Goal: Task Accomplishment & Management: Manage account settings

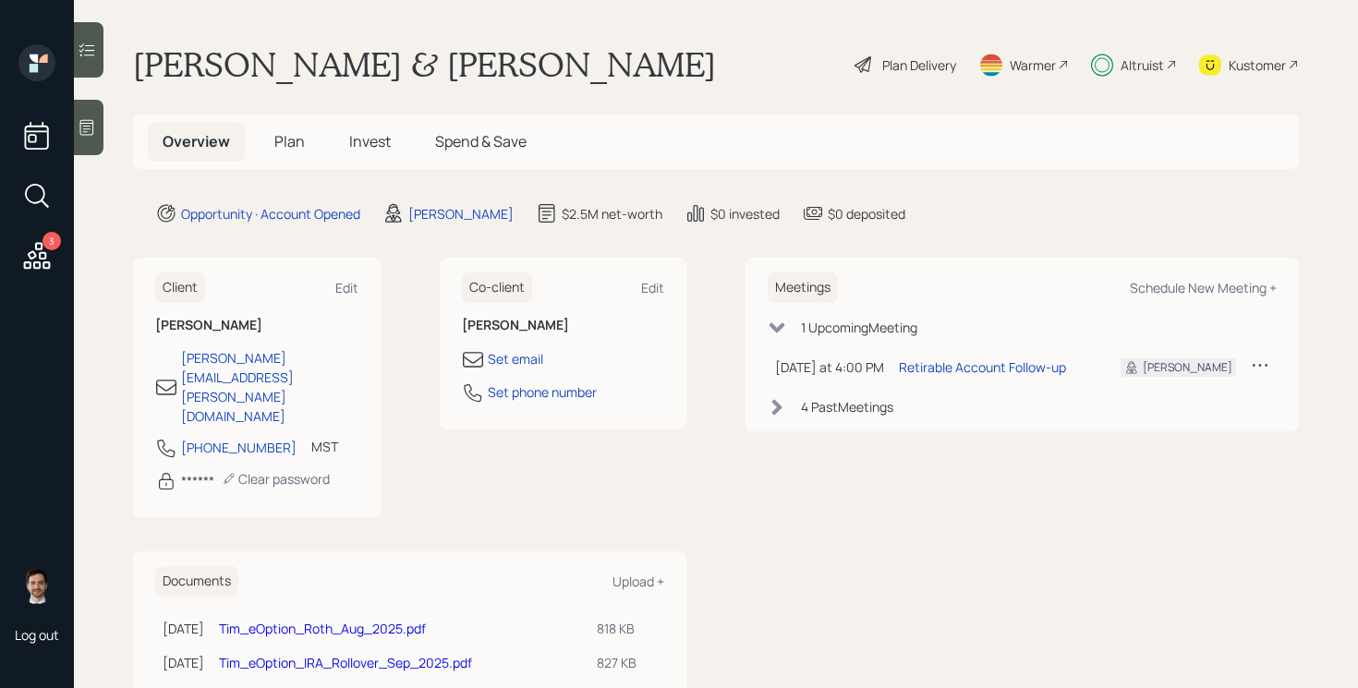
click at [282, 146] on span "Plan" at bounding box center [289, 141] width 30 height 20
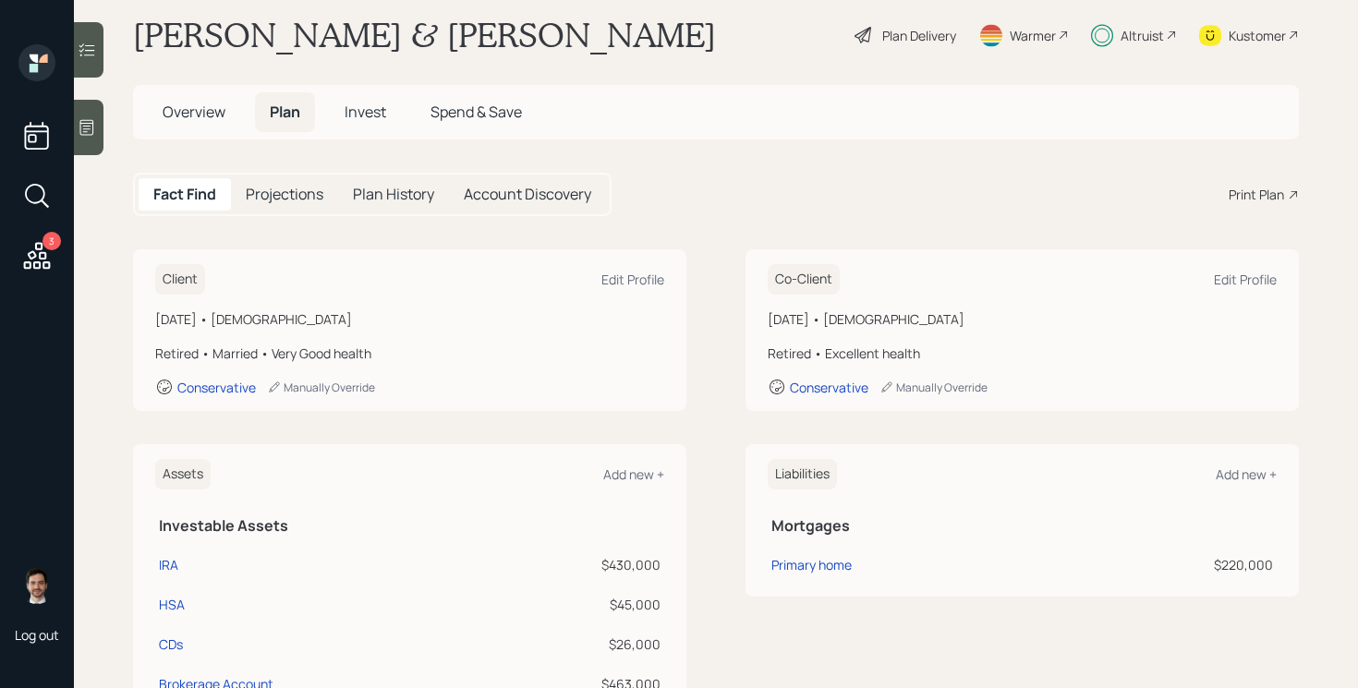
scroll to position [9, 0]
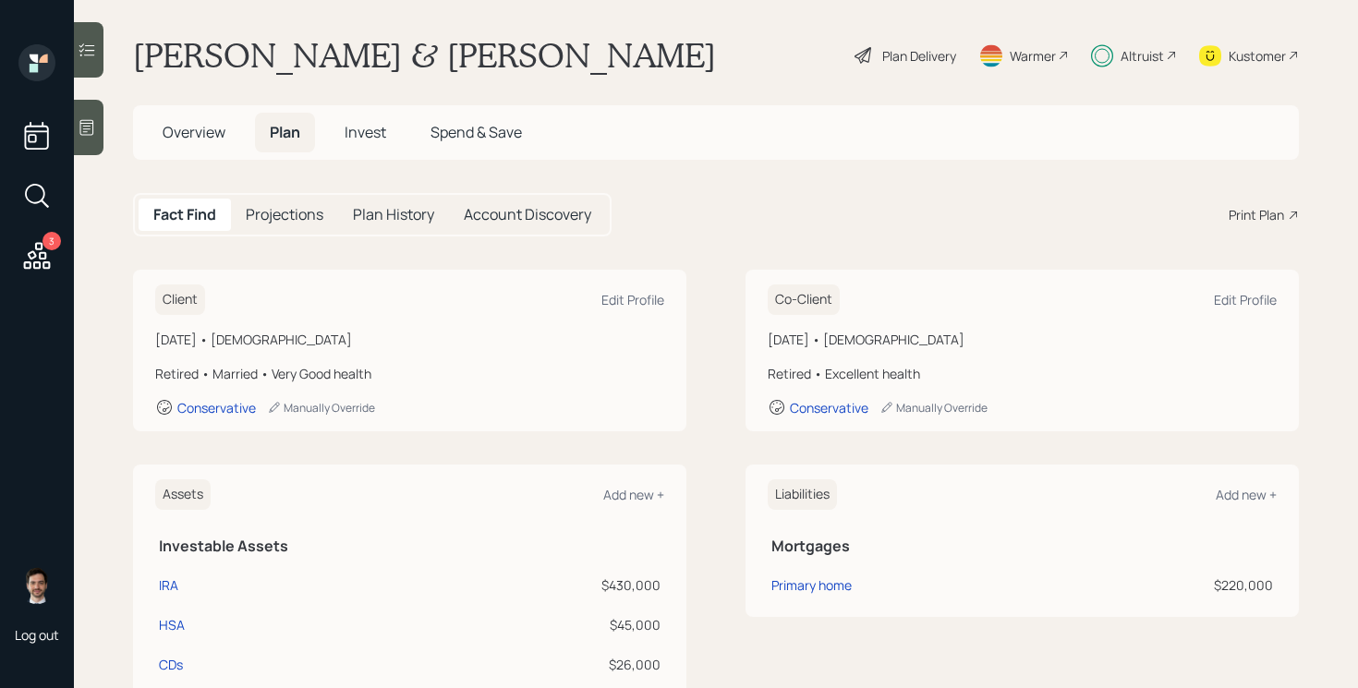
click at [205, 129] on span "Overview" at bounding box center [194, 132] width 63 height 20
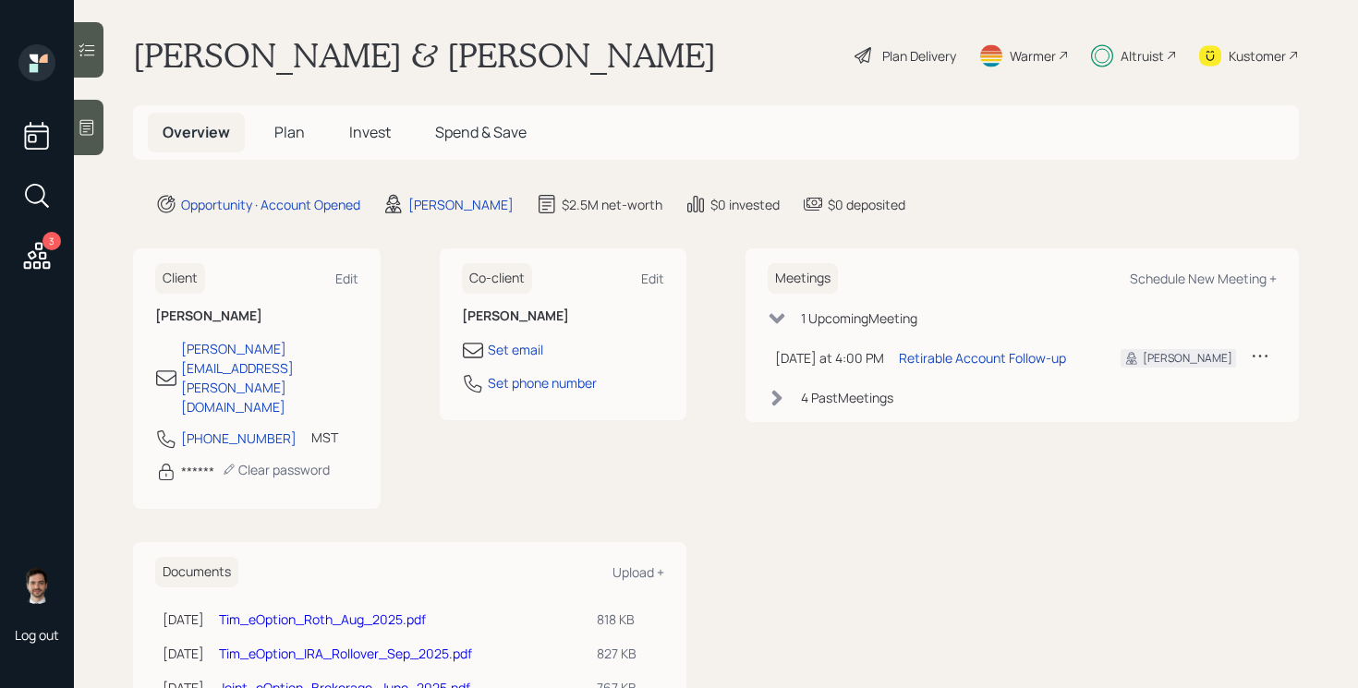
click at [369, 127] on span "Invest" at bounding box center [370, 132] width 42 height 20
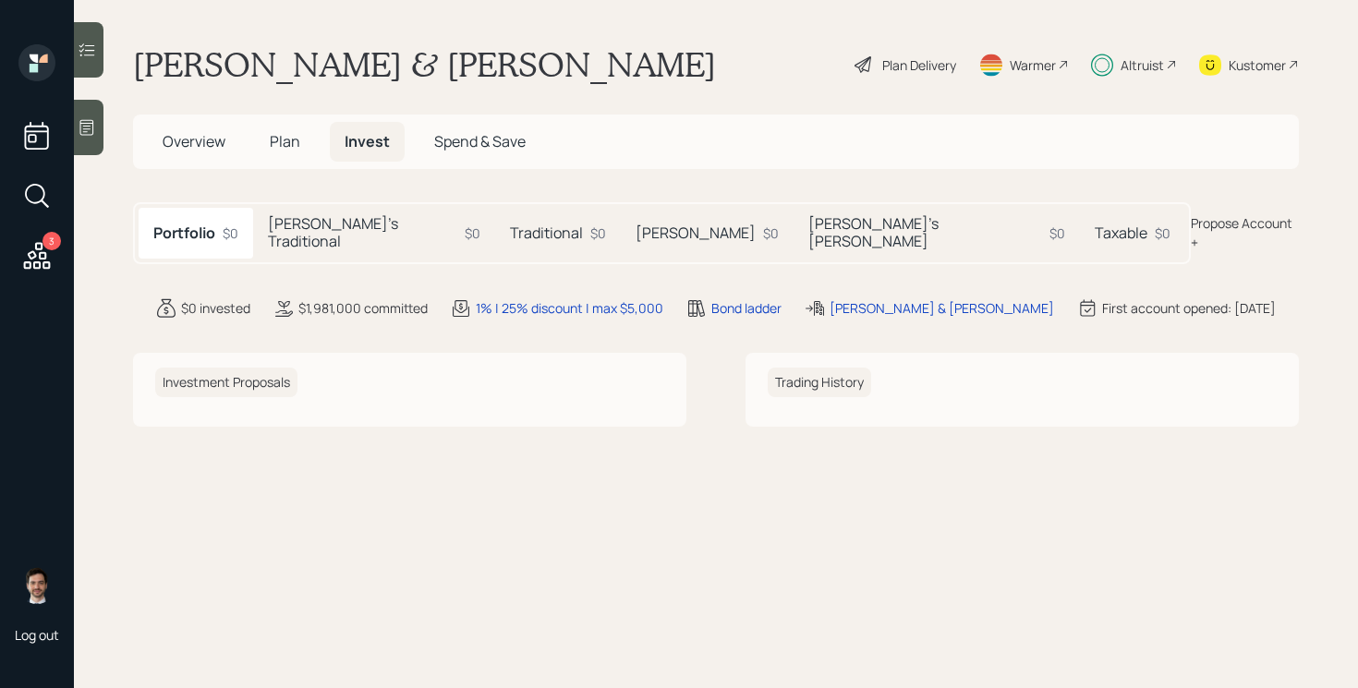
click at [314, 224] on h5 "[PERSON_NAME]'s Traditional" at bounding box center [362, 232] width 189 height 35
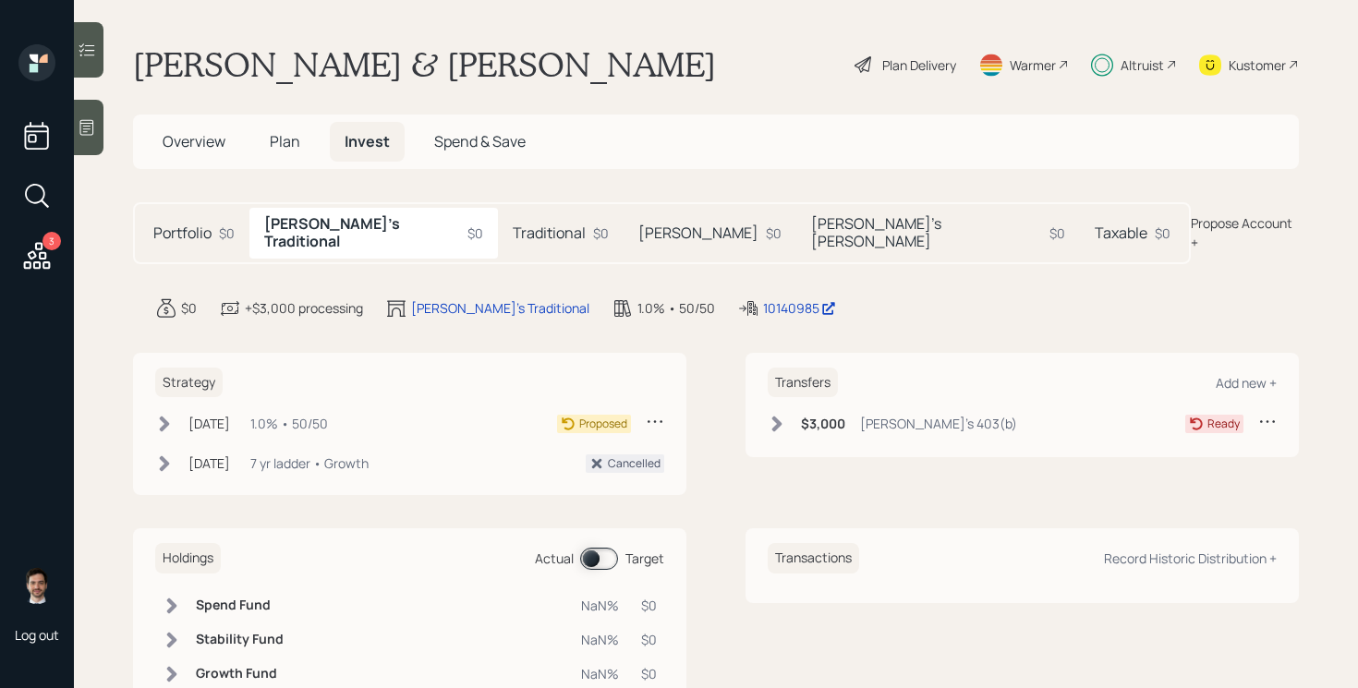
click at [165, 415] on icon at bounding box center [164, 424] width 18 height 18
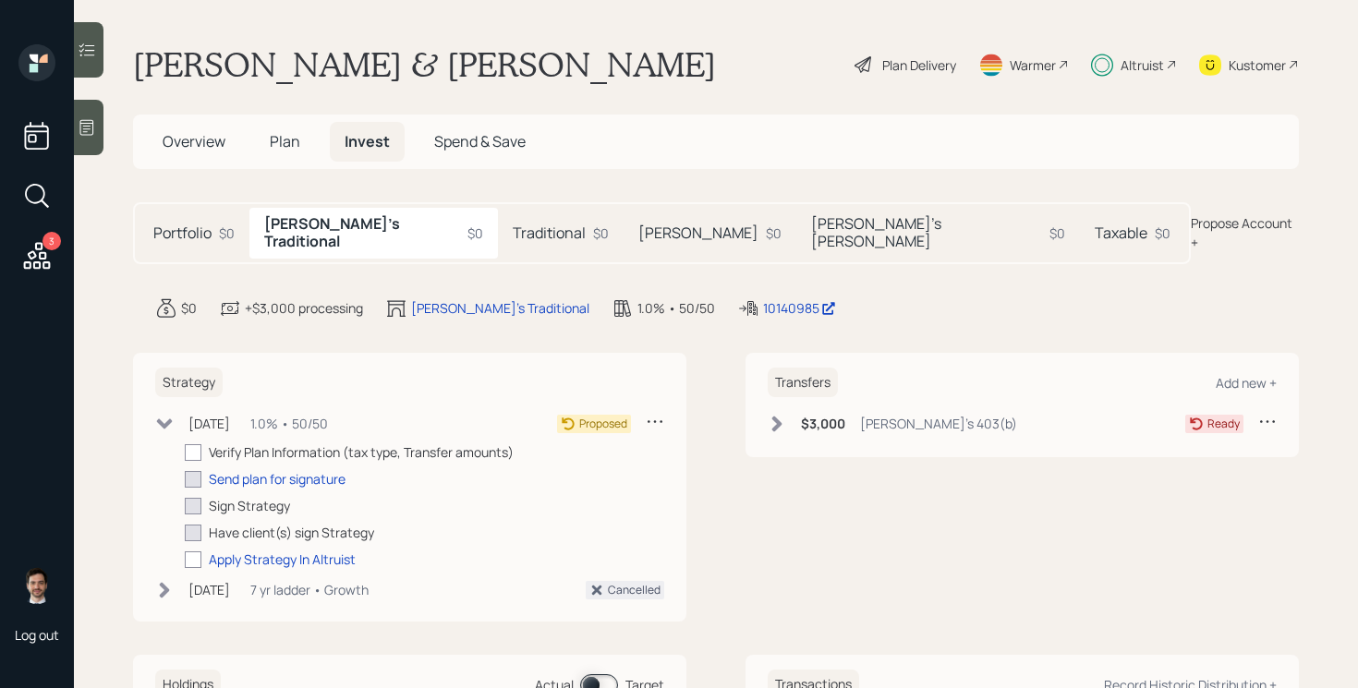
click at [166, 419] on icon at bounding box center [165, 424] width 16 height 10
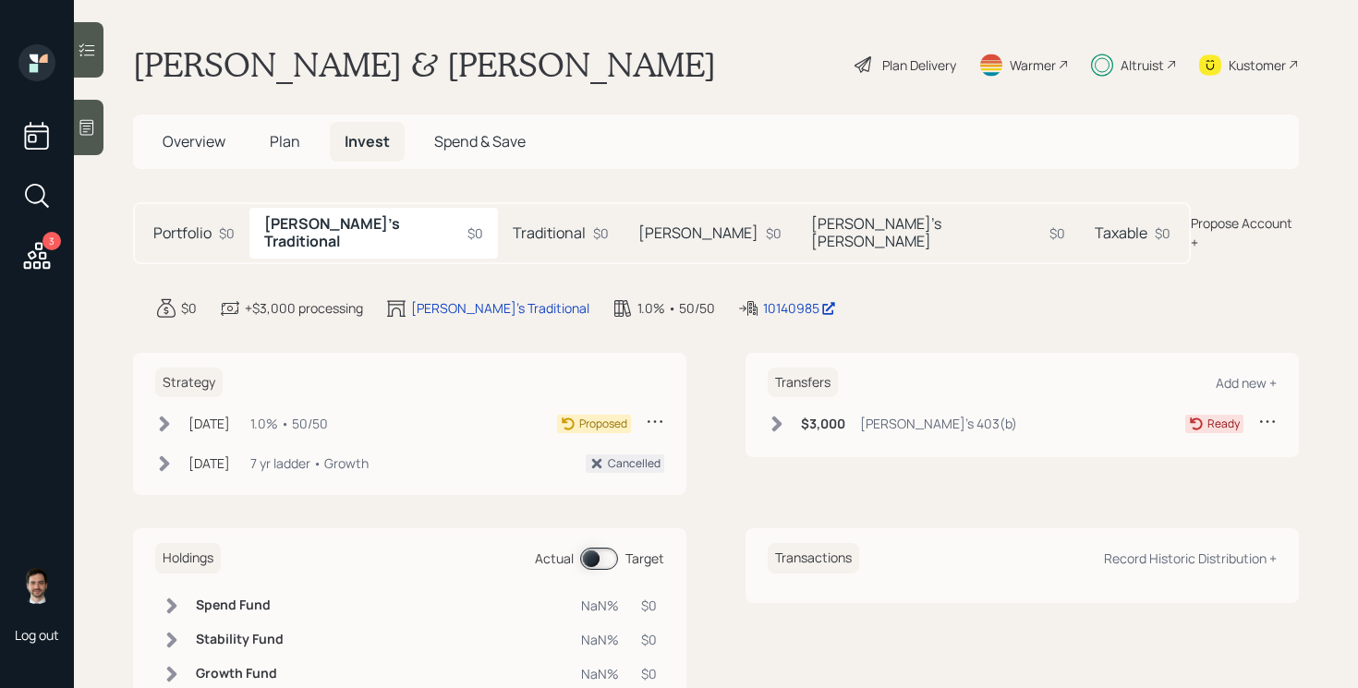
click at [513, 224] on h5 "Traditional" at bounding box center [549, 233] width 73 height 18
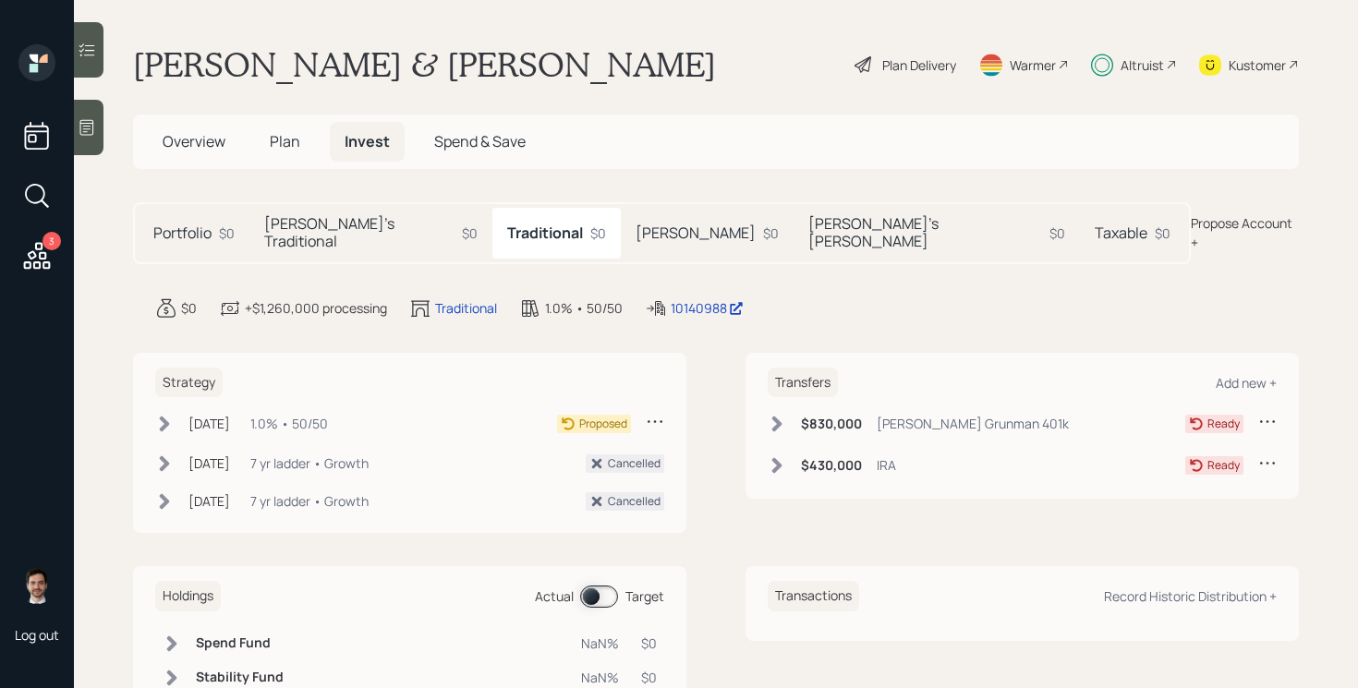
click at [621, 226] on div "[PERSON_NAME] $0" at bounding box center [707, 233] width 173 height 50
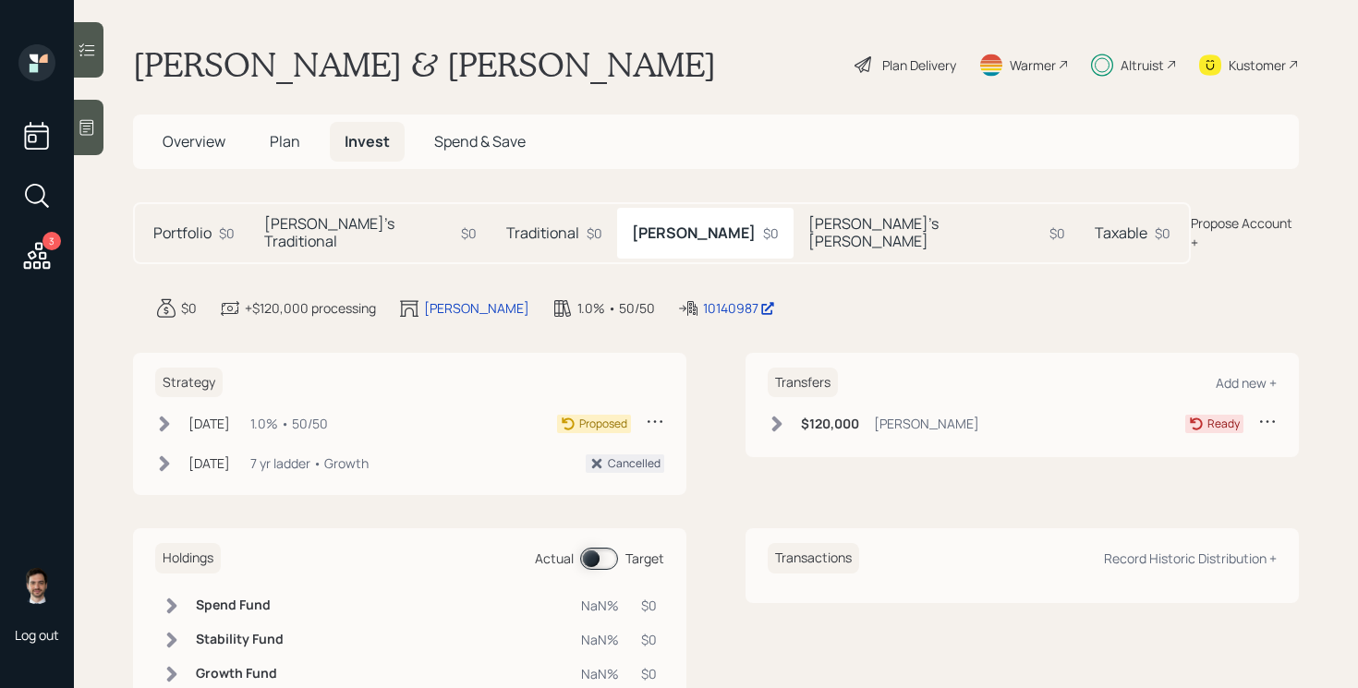
click at [793, 238] on div "[PERSON_NAME]'s [PERSON_NAME] $0" at bounding box center [936, 233] width 286 height 50
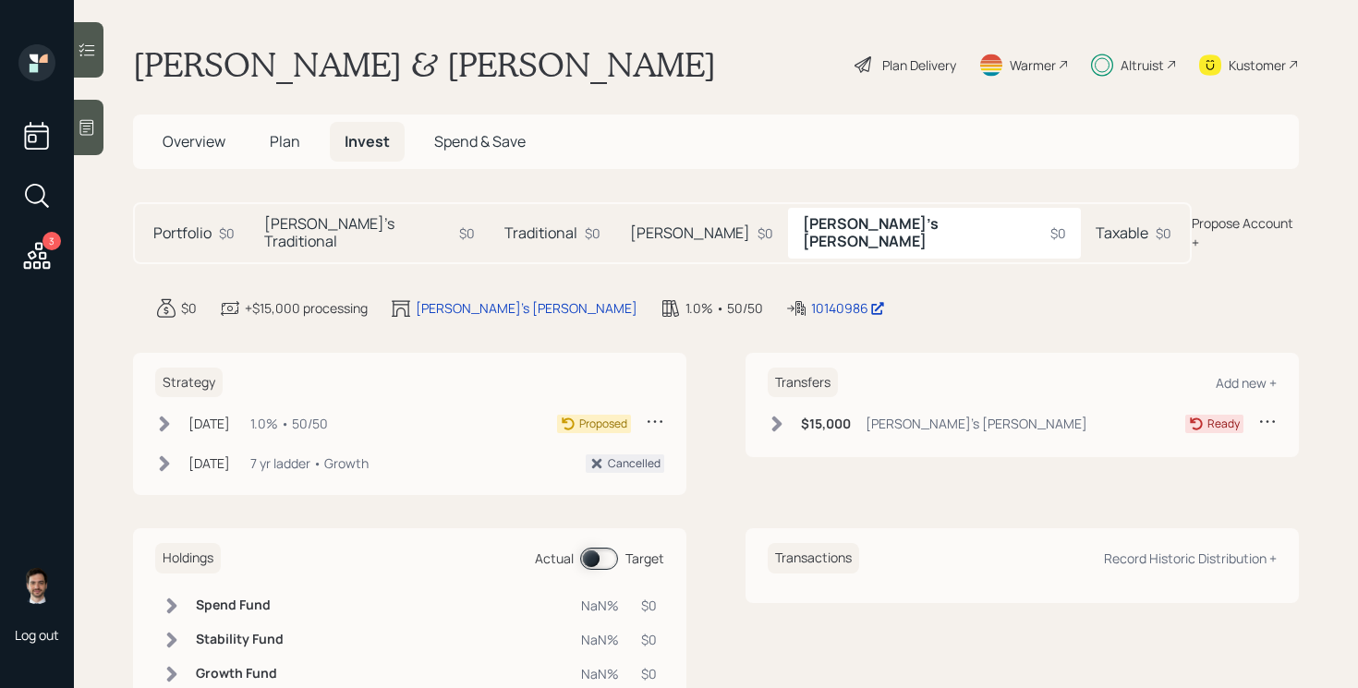
click at [1096, 234] on h5 "Taxable" at bounding box center [1122, 233] width 53 height 18
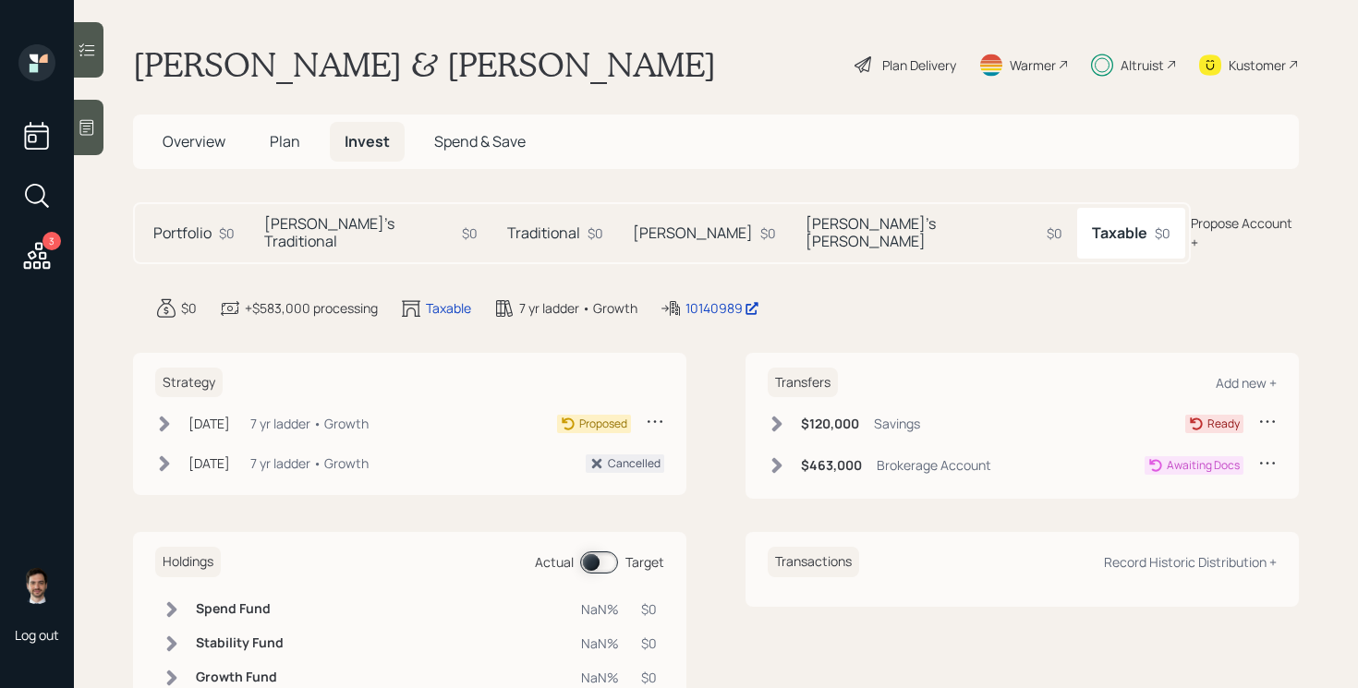
click at [309, 224] on h5 "[PERSON_NAME]'s Traditional" at bounding box center [359, 232] width 190 height 35
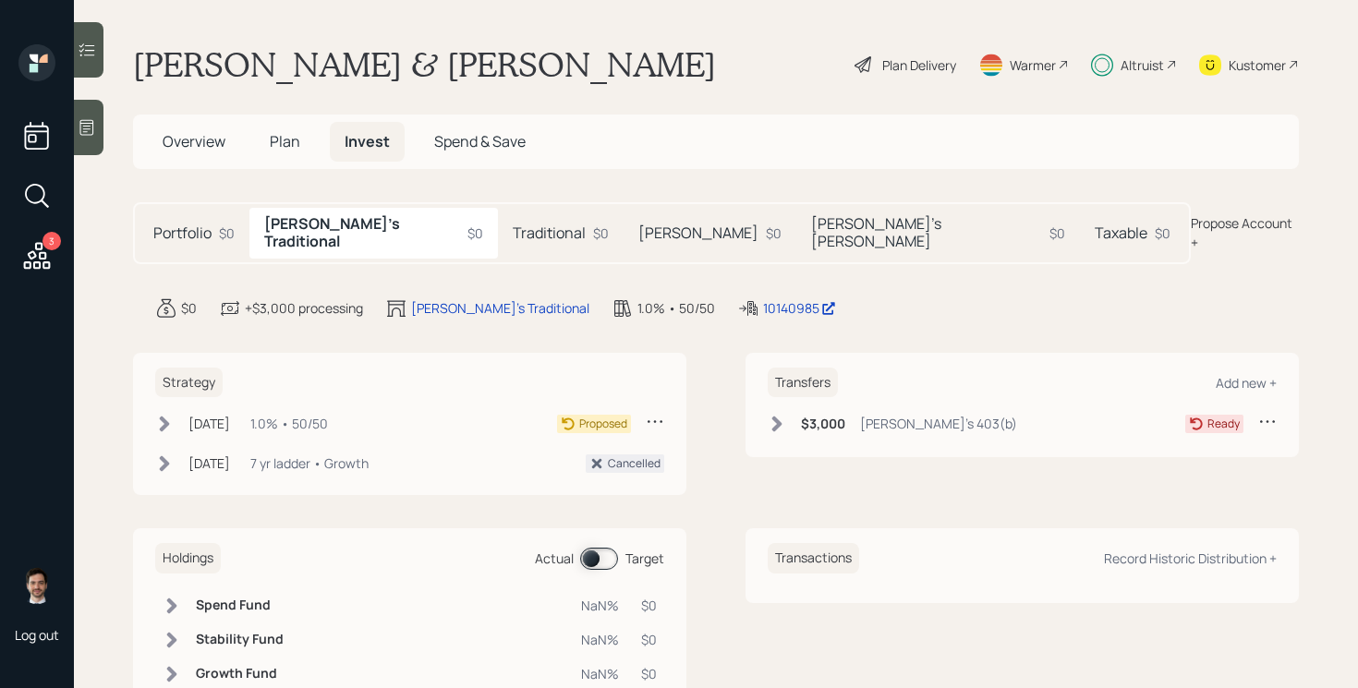
click at [161, 415] on icon at bounding box center [164, 424] width 18 height 18
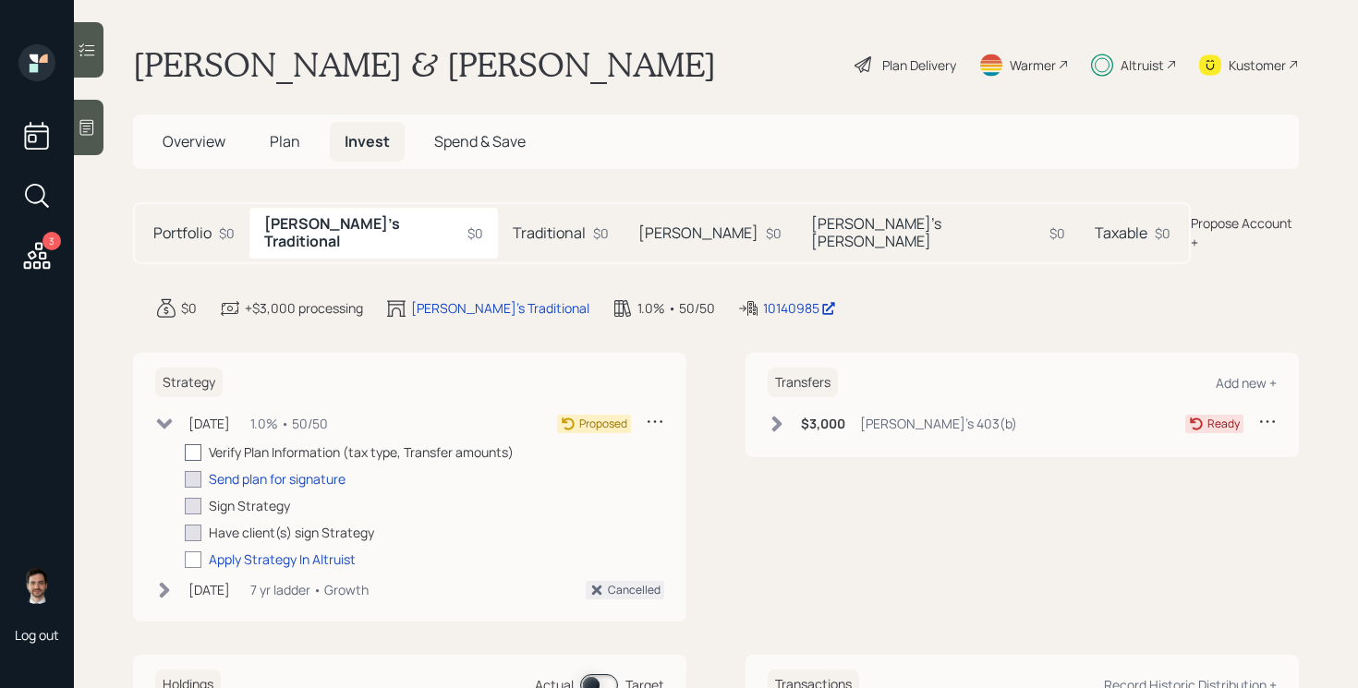
click at [195, 444] on div at bounding box center [193, 452] width 17 height 17
click at [185, 452] on input "checkbox" at bounding box center [184, 452] width 1 height 1
checkbox input "true"
click at [273, 469] on div "Send plan for signature" at bounding box center [277, 478] width 137 height 19
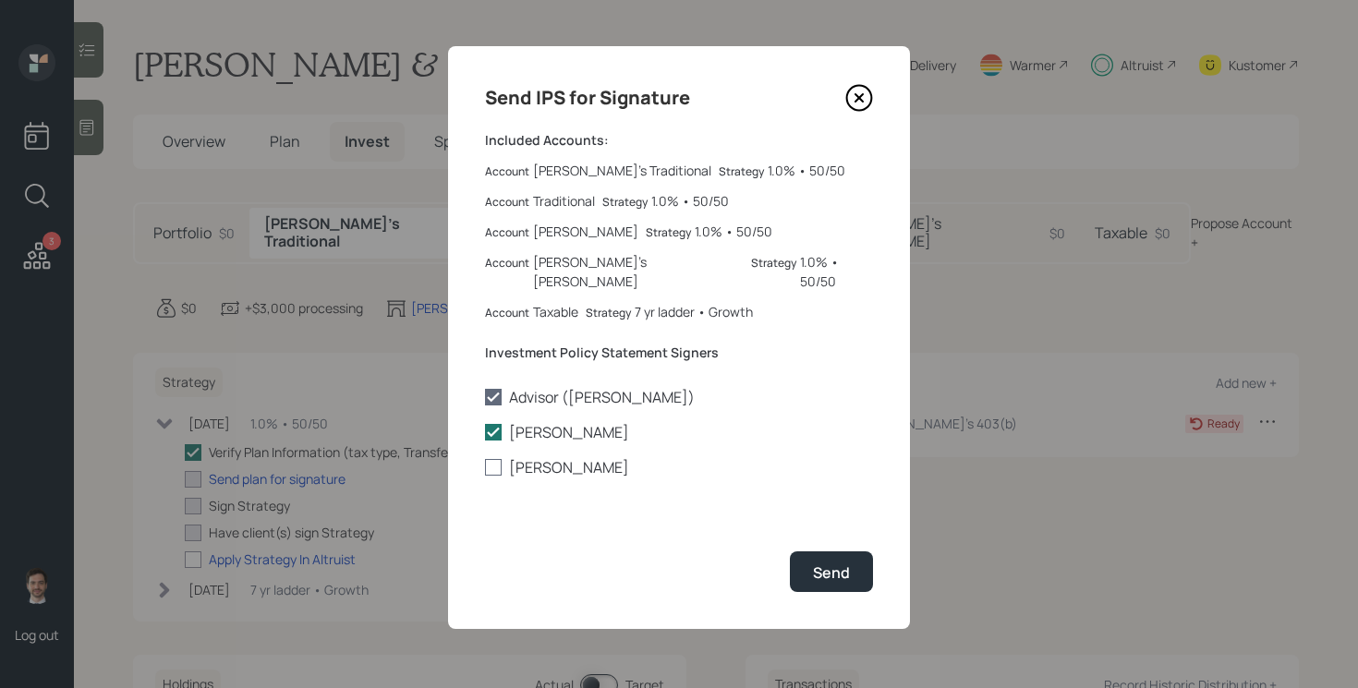
click at [490, 459] on div at bounding box center [493, 467] width 17 height 17
click at [485, 467] on input "[PERSON_NAME]" at bounding box center [484, 467] width 1 height 1
checkbox input "true"
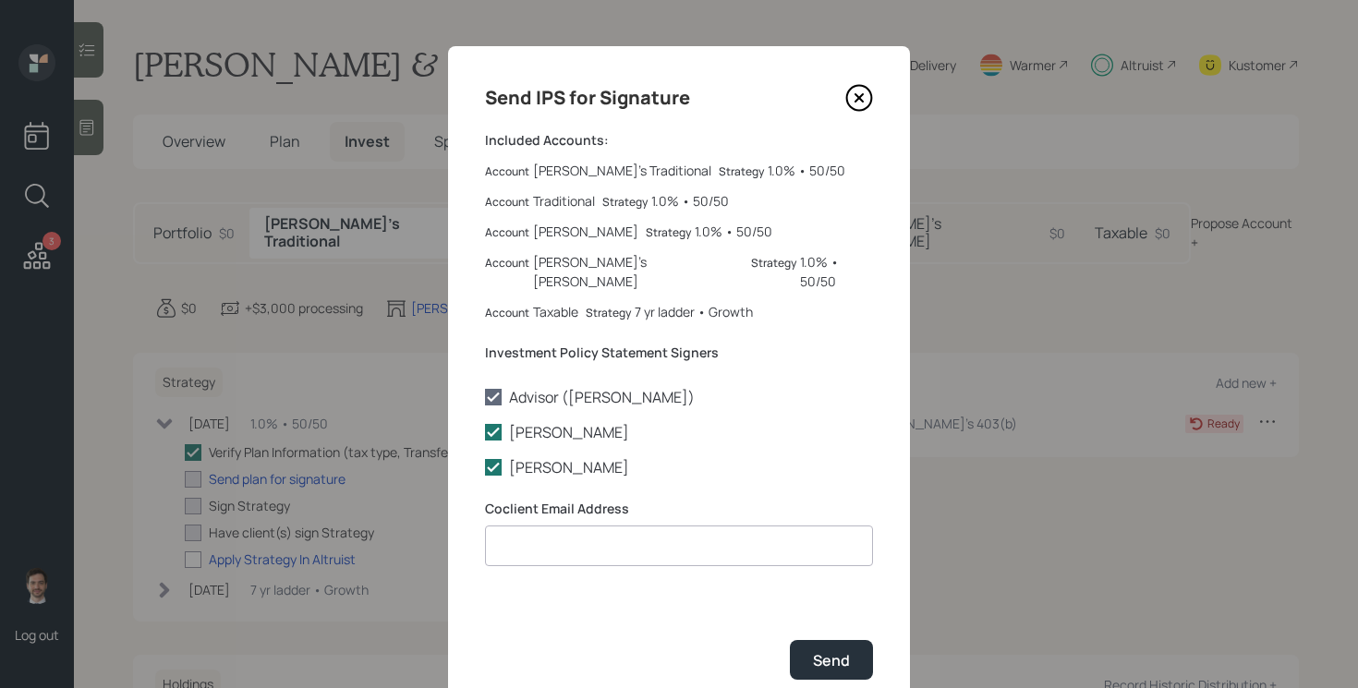
click at [578, 526] on input at bounding box center [679, 546] width 388 height 41
paste input "[EMAIL_ADDRESS][PERSON_NAME][DOMAIN_NAME]"
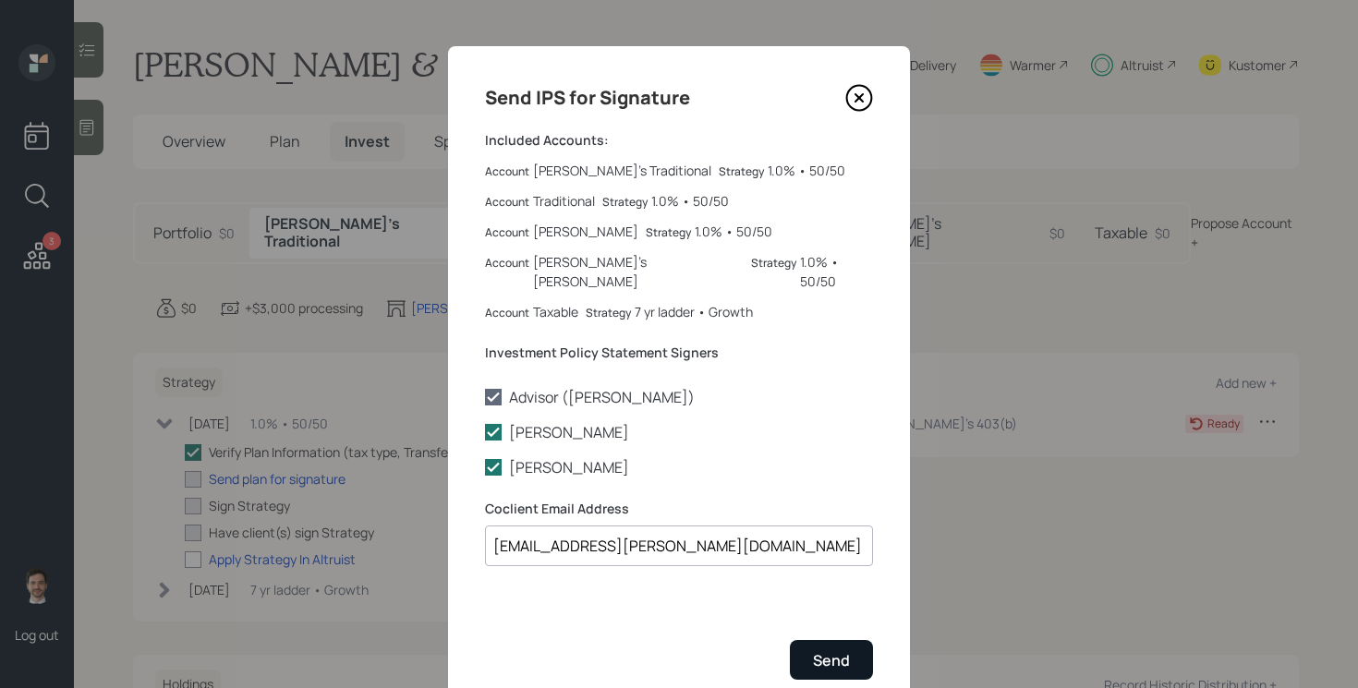
type input "[EMAIL_ADDRESS][PERSON_NAME][DOMAIN_NAME]"
click at [837, 650] on div "Send" at bounding box center [831, 660] width 37 height 20
checkbox input "true"
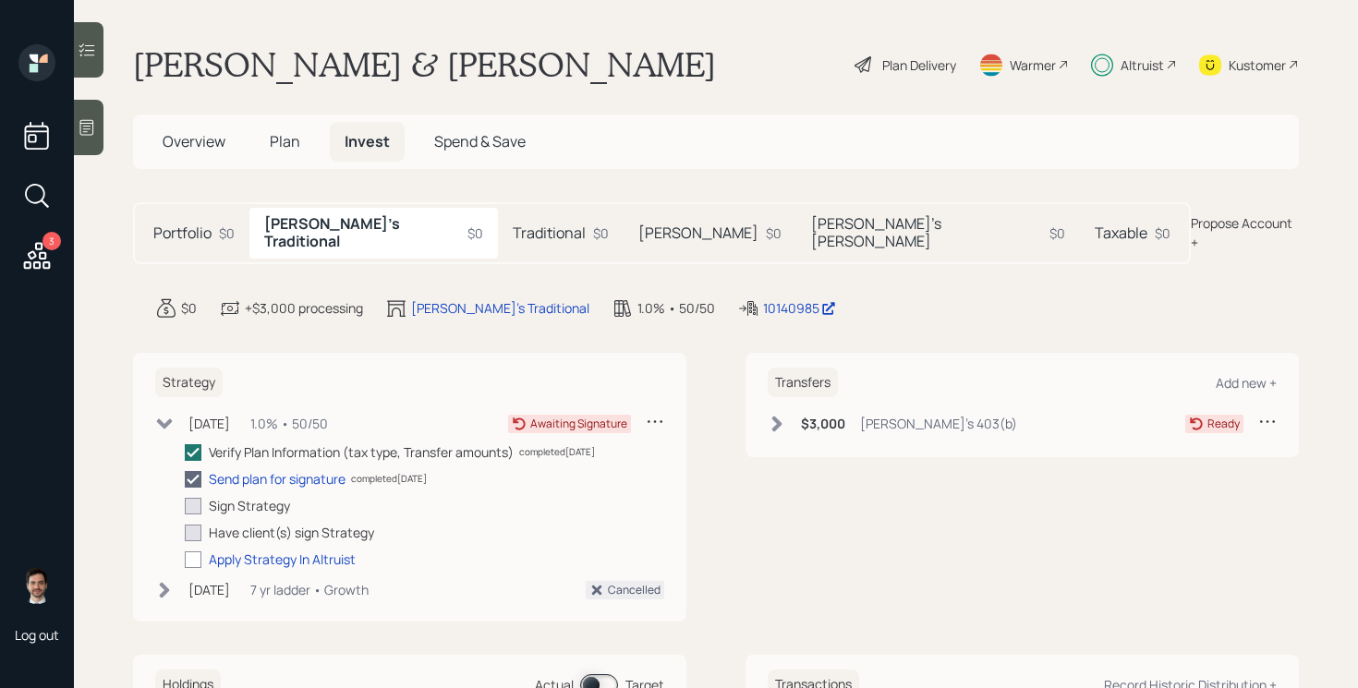
click at [513, 224] on h5 "Traditional" at bounding box center [549, 233] width 73 height 18
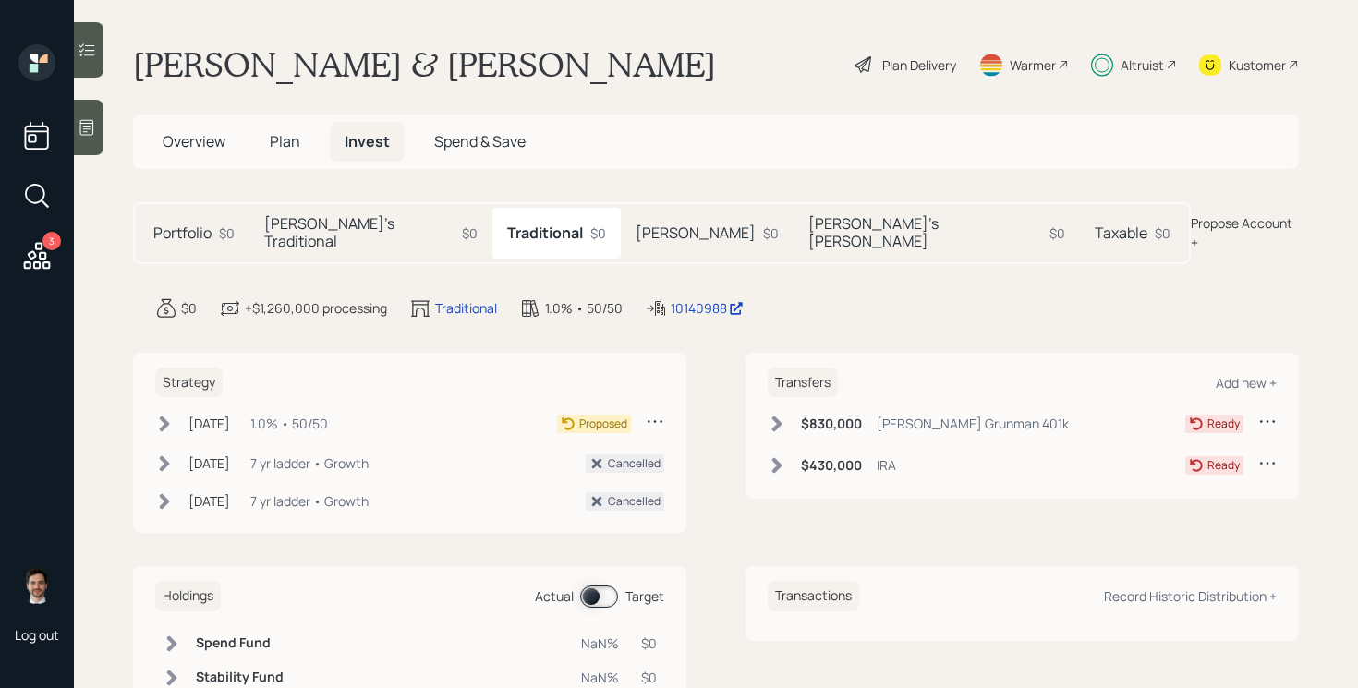
click at [778, 458] on icon at bounding box center [777, 466] width 10 height 16
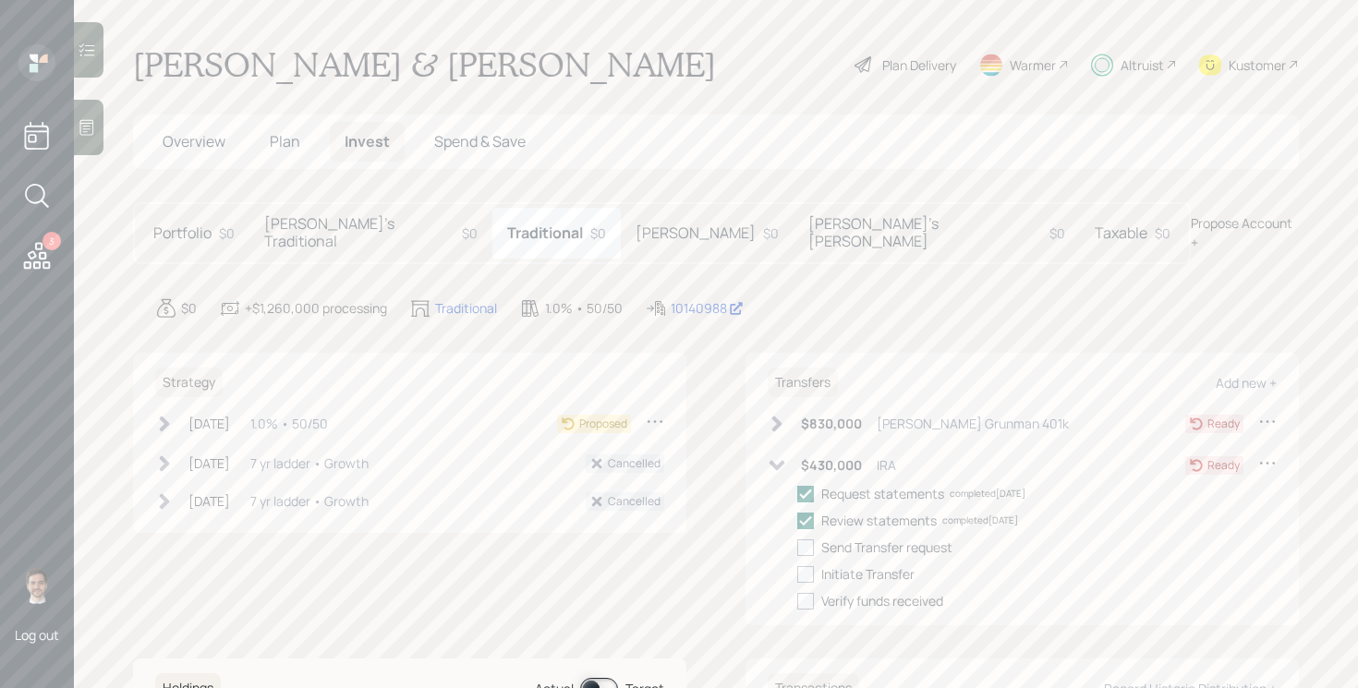
click at [1269, 454] on icon at bounding box center [1267, 463] width 18 height 18
click at [1180, 490] on div "Edit transfer" at bounding box center [1210, 499] width 133 height 18
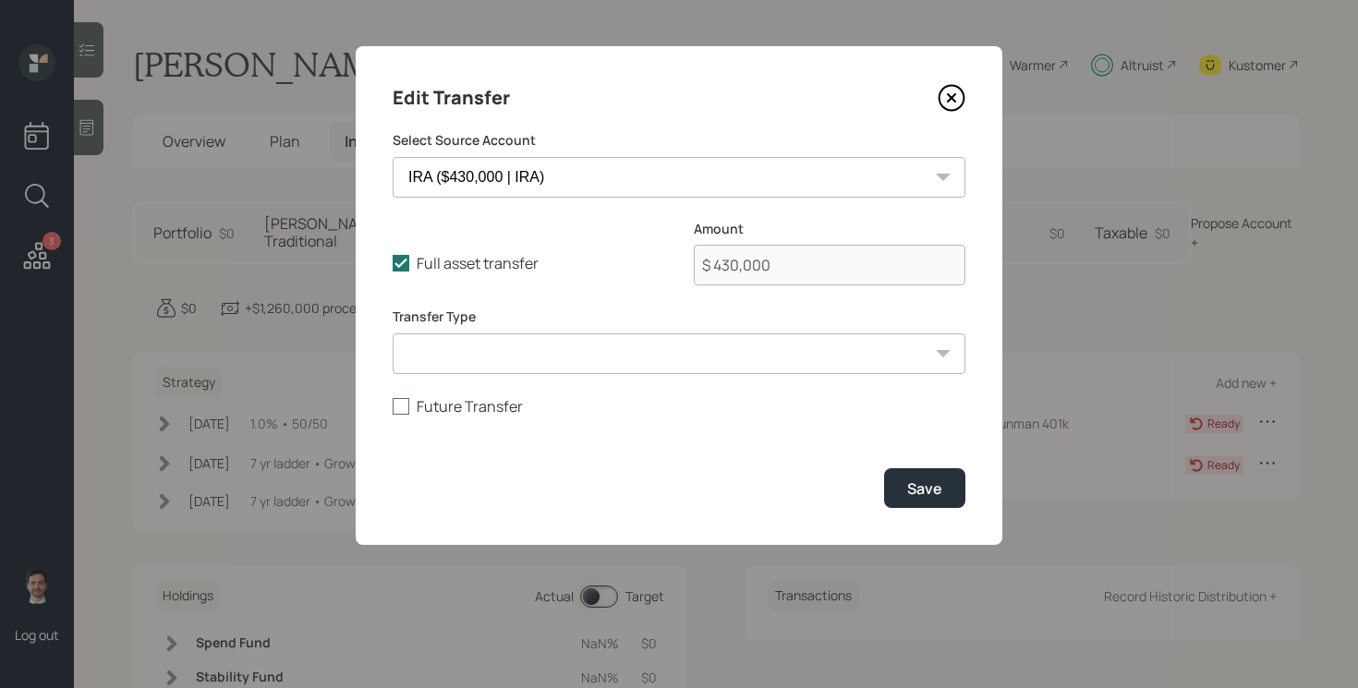
click at [393, 405] on div at bounding box center [401, 406] width 17 height 17
click at [393, 406] on input "Future Transfer" at bounding box center [392, 406] width 1 height 1
checkbox input "true"
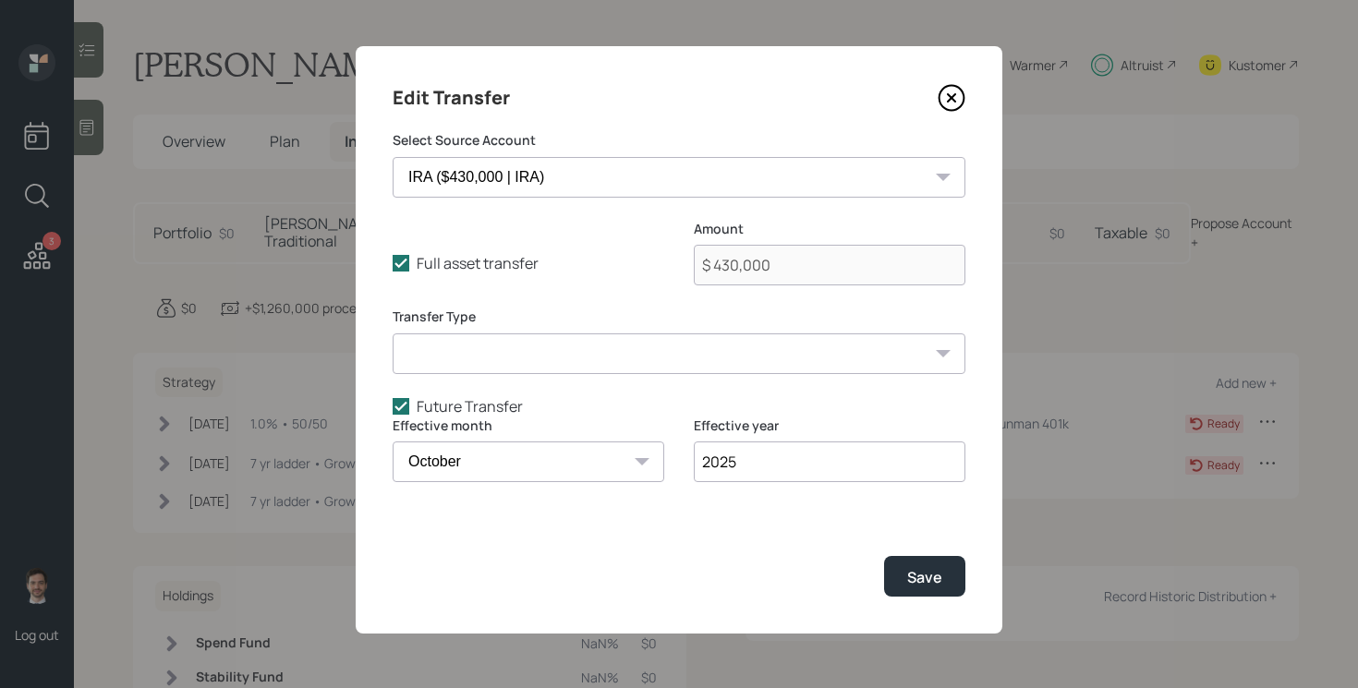
click at [636, 461] on div "January February March April May June July August September October November De…" at bounding box center [529, 462] width 272 height 41
click at [585, 459] on select "January February March April May June July August September October November De…" at bounding box center [529, 462] width 272 height 41
select select "1"
click at [393, 442] on select "January February March April May June July August September October November De…" at bounding box center [529, 462] width 272 height 41
click at [734, 466] on input "2025" at bounding box center [830, 462] width 272 height 41
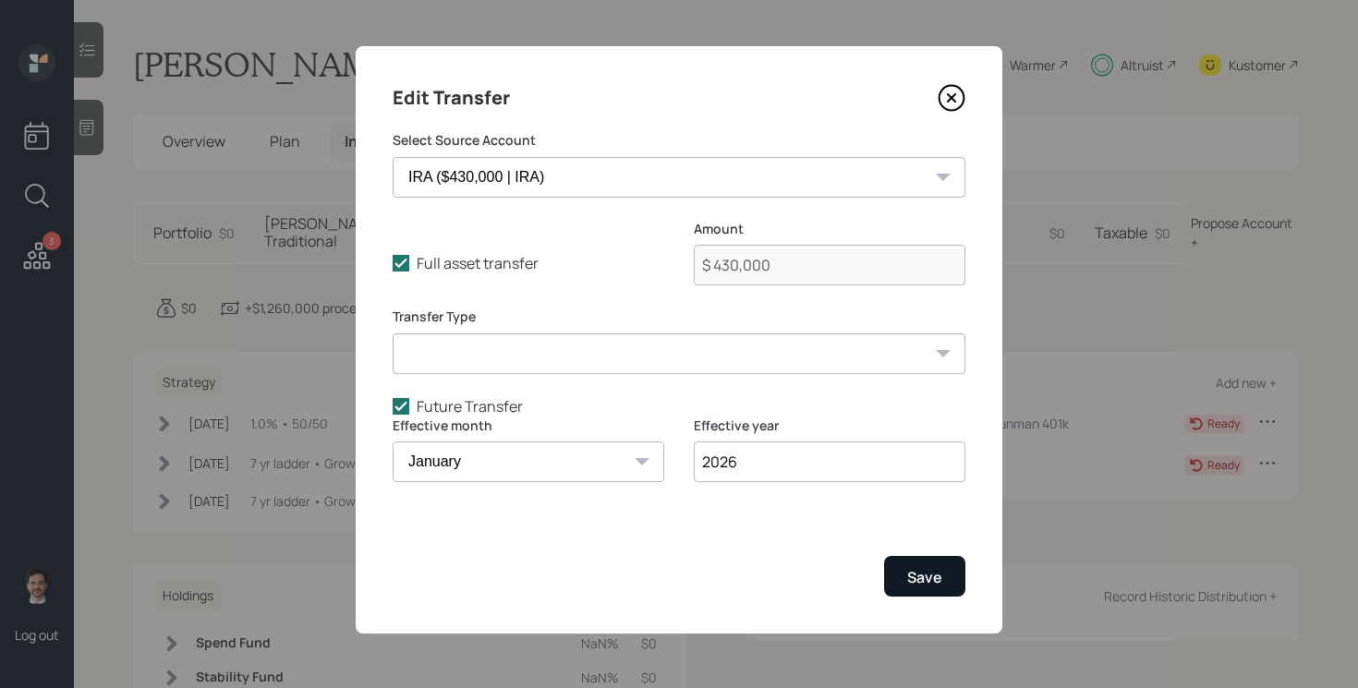
type input "2026"
click at [941, 575] on button "Save" at bounding box center [924, 576] width 81 height 40
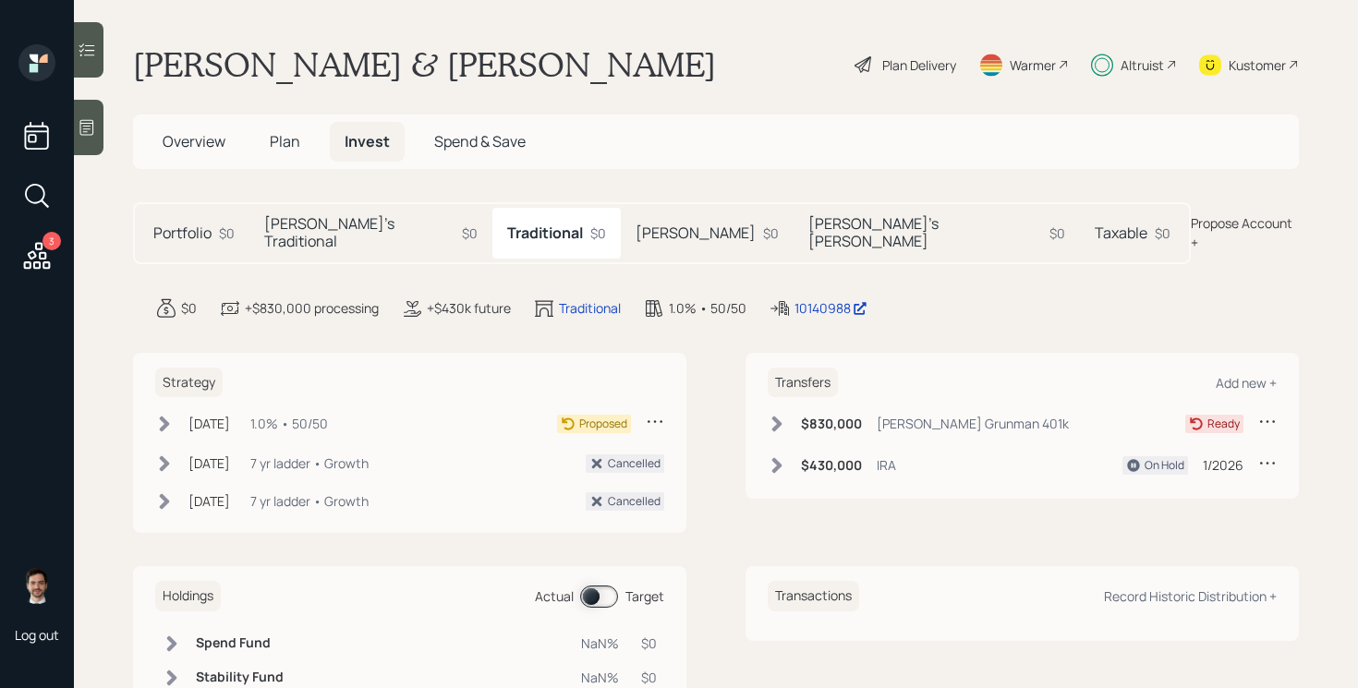
click at [636, 225] on h5 "[PERSON_NAME]" at bounding box center [696, 233] width 120 height 18
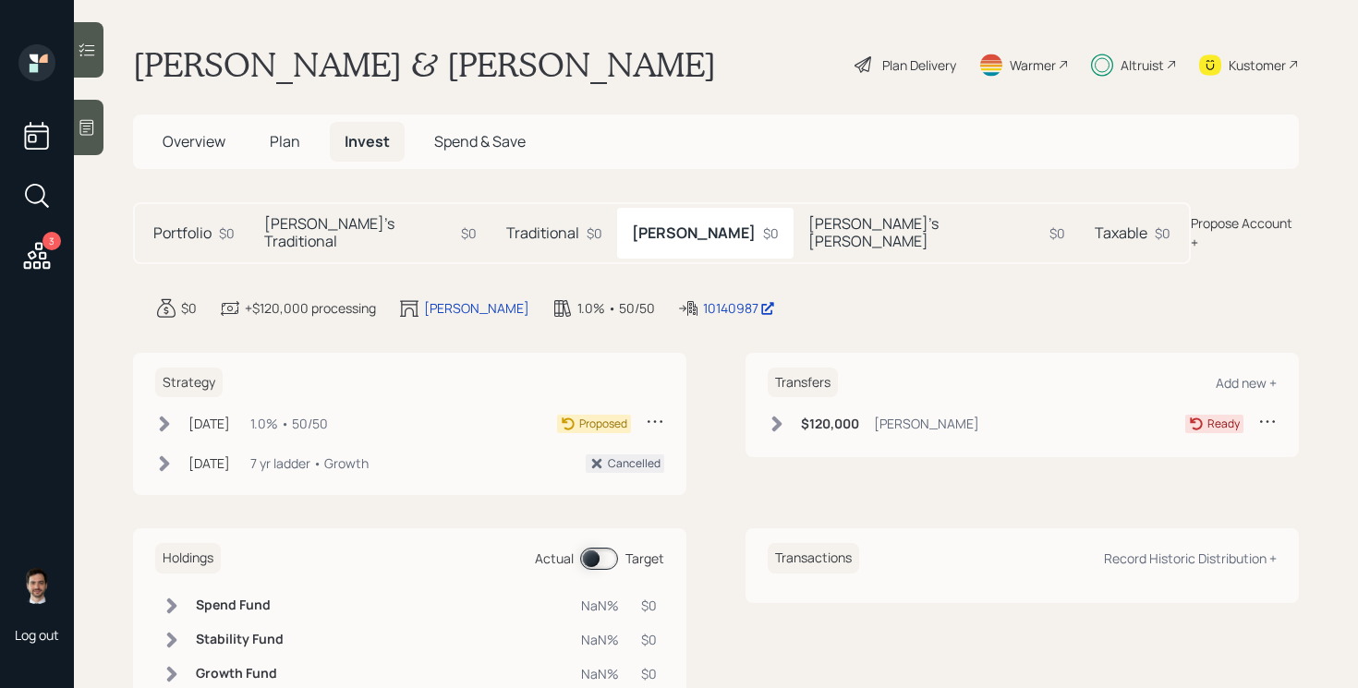
click at [808, 228] on h5 "[PERSON_NAME]'s [PERSON_NAME]" at bounding box center [925, 232] width 234 height 35
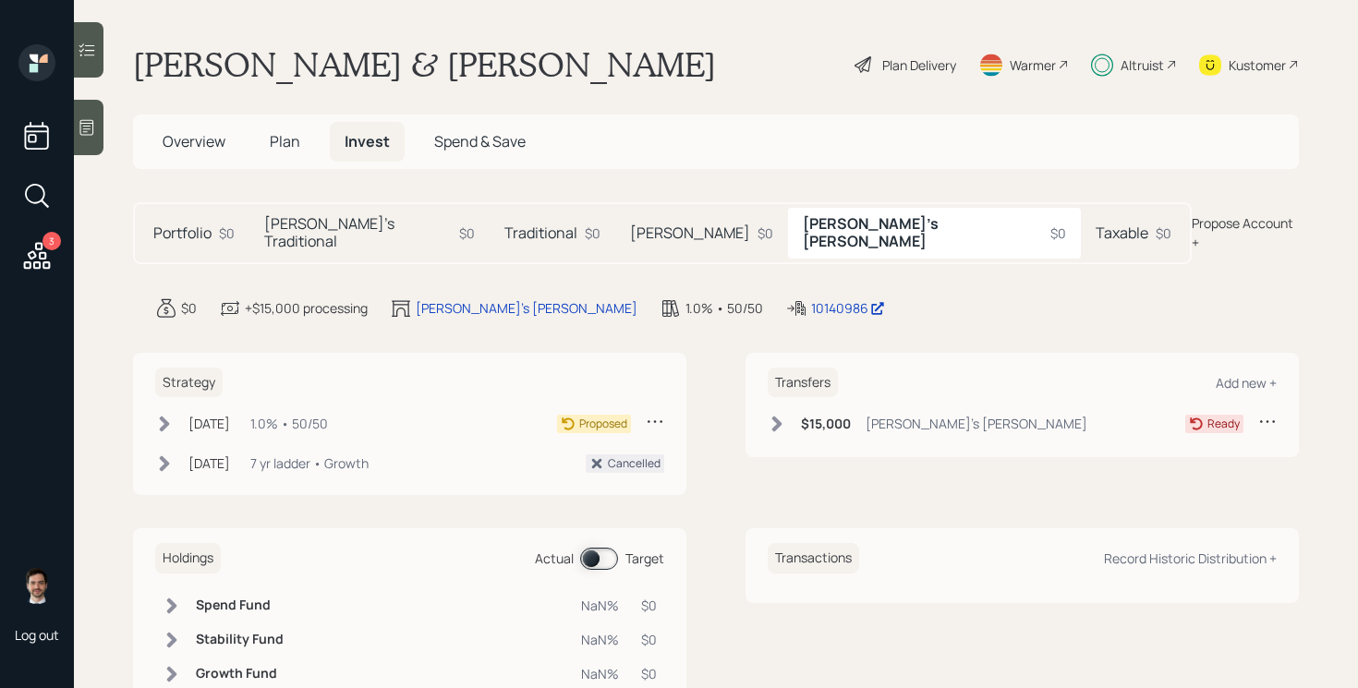
click at [1096, 224] on h5 "Taxable" at bounding box center [1122, 233] width 53 height 18
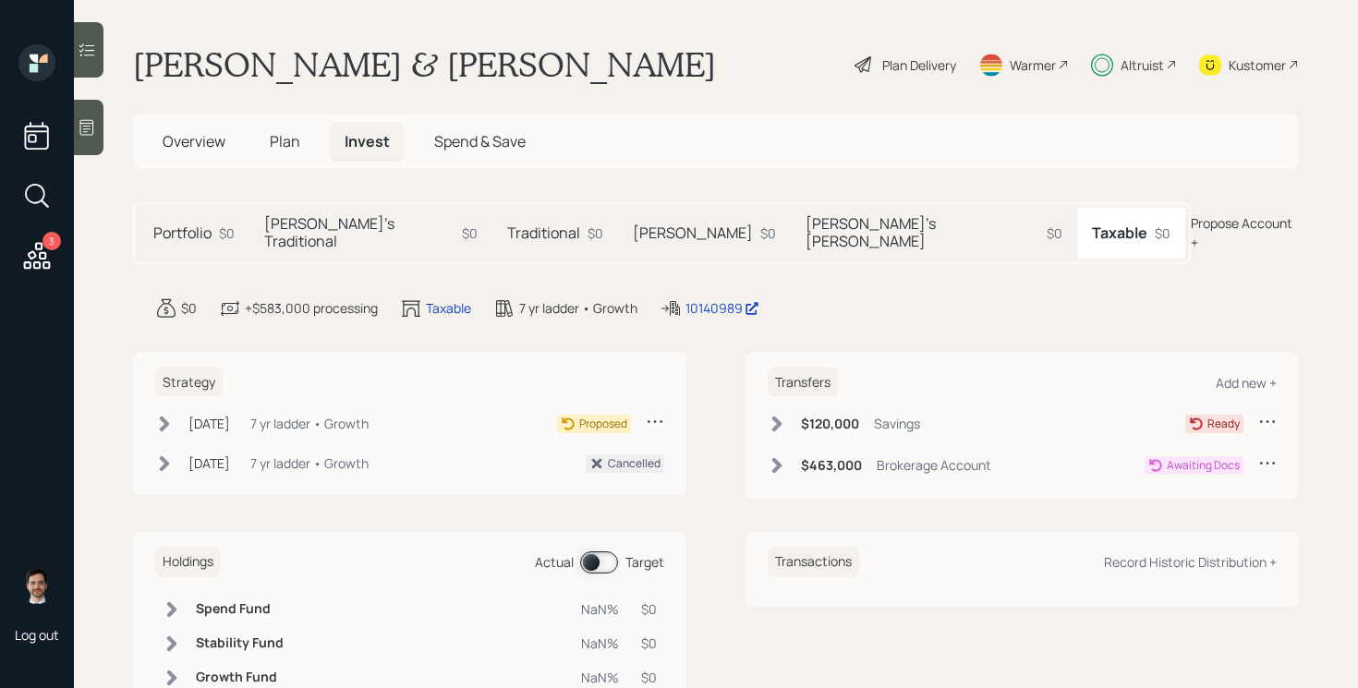
click at [336, 234] on h5 "[PERSON_NAME]'s Traditional" at bounding box center [359, 232] width 190 height 35
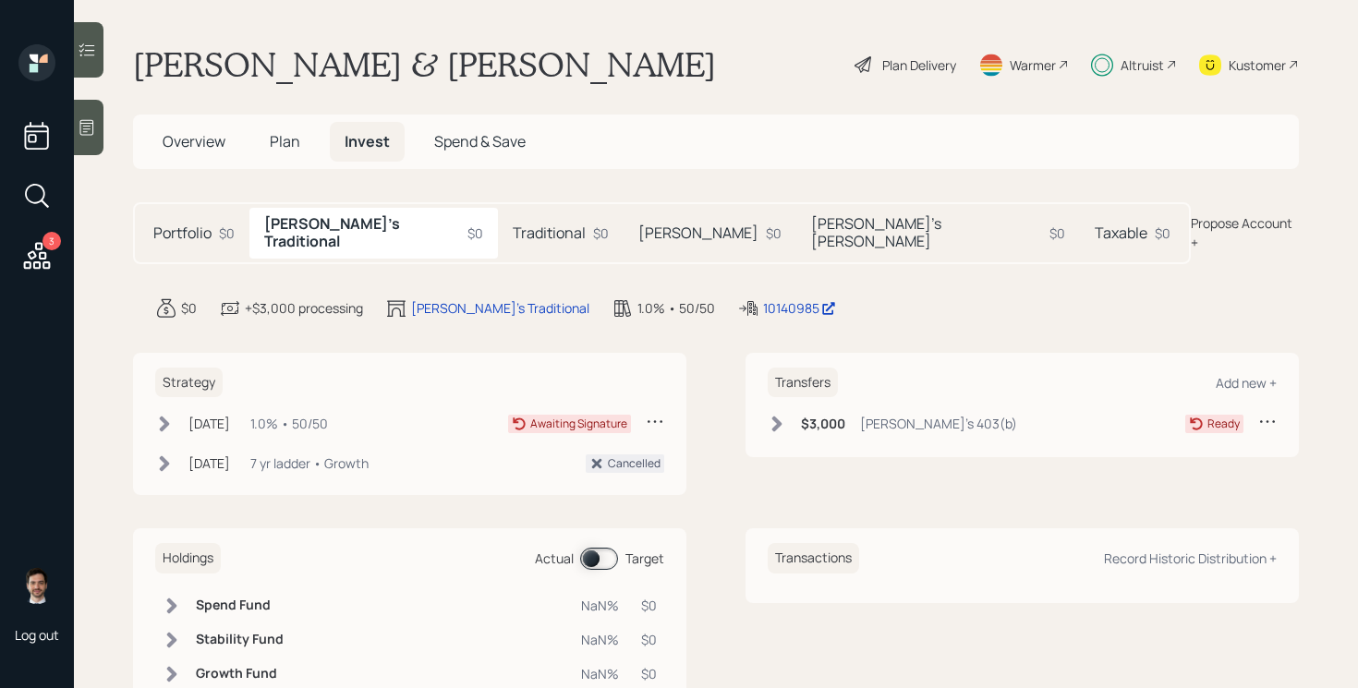
click at [513, 224] on h5 "Traditional" at bounding box center [549, 233] width 73 height 18
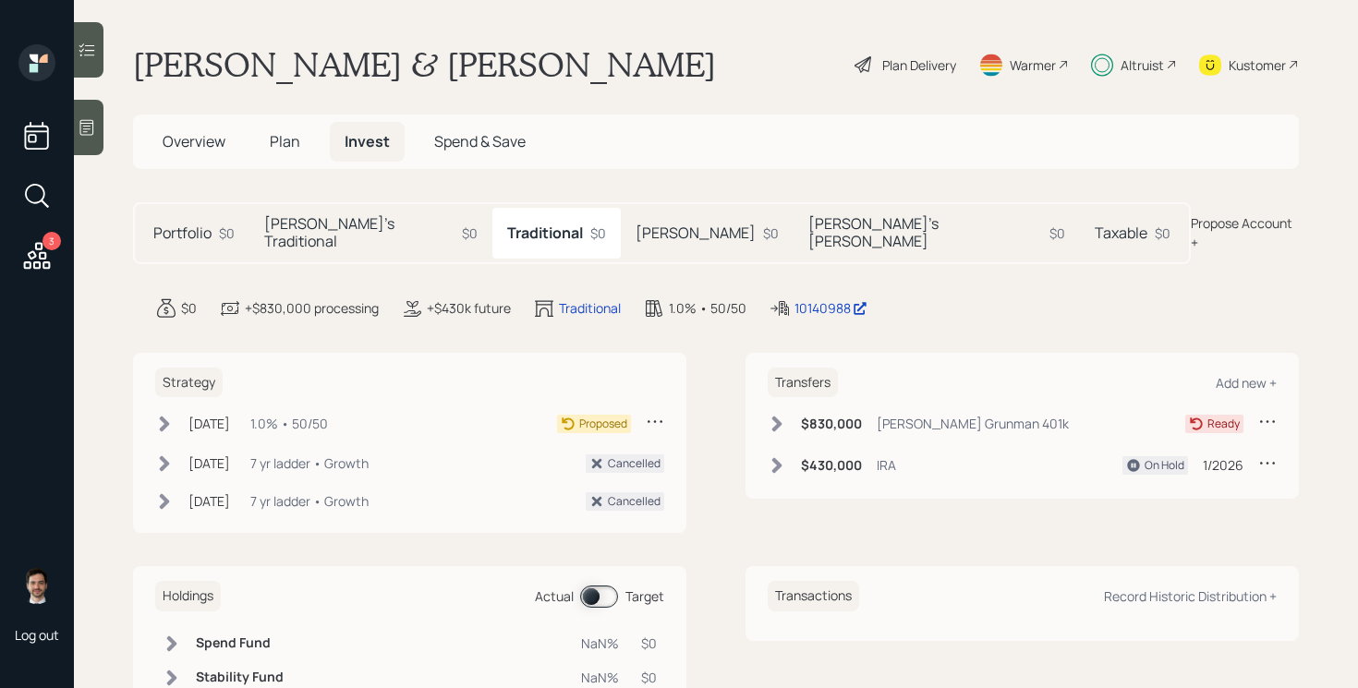
click at [165, 415] on icon at bounding box center [164, 424] width 18 height 18
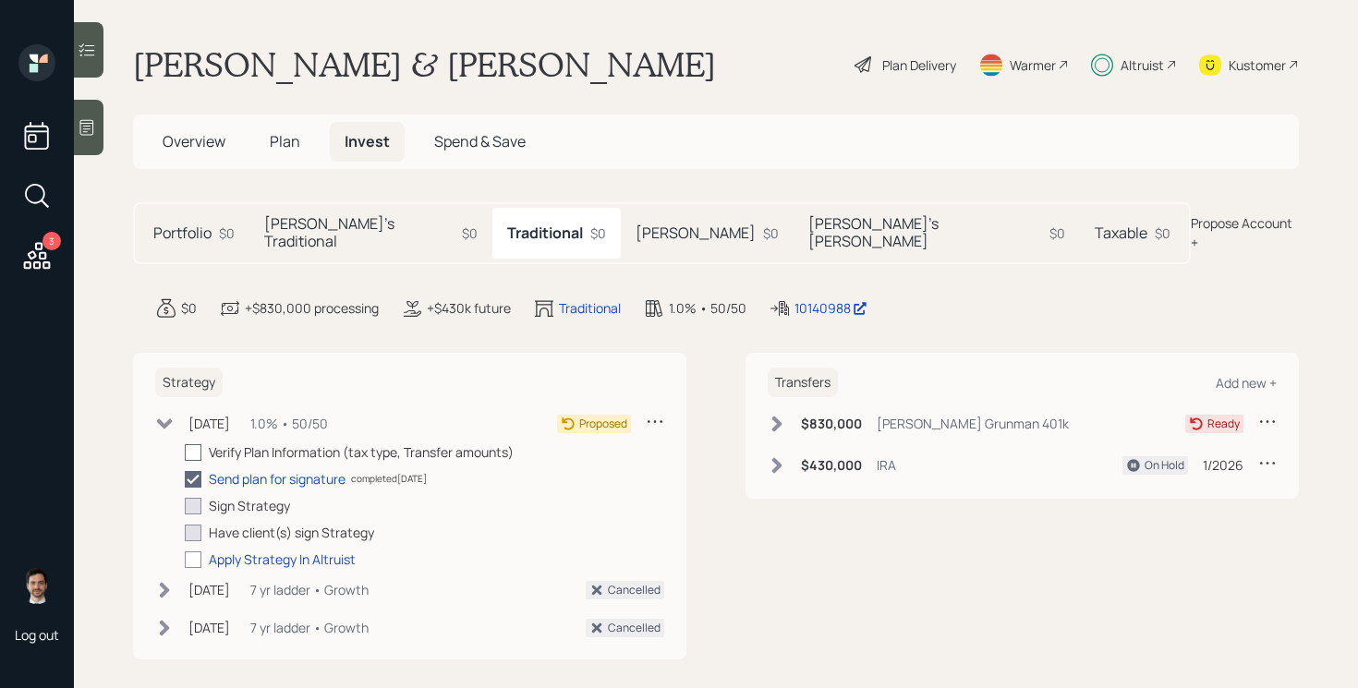
click at [192, 444] on div at bounding box center [193, 452] width 17 height 17
click at [185, 452] on input "checkbox" at bounding box center [184, 452] width 1 height 1
checkbox input "true"
click at [636, 230] on h5 "[PERSON_NAME]" at bounding box center [696, 233] width 120 height 18
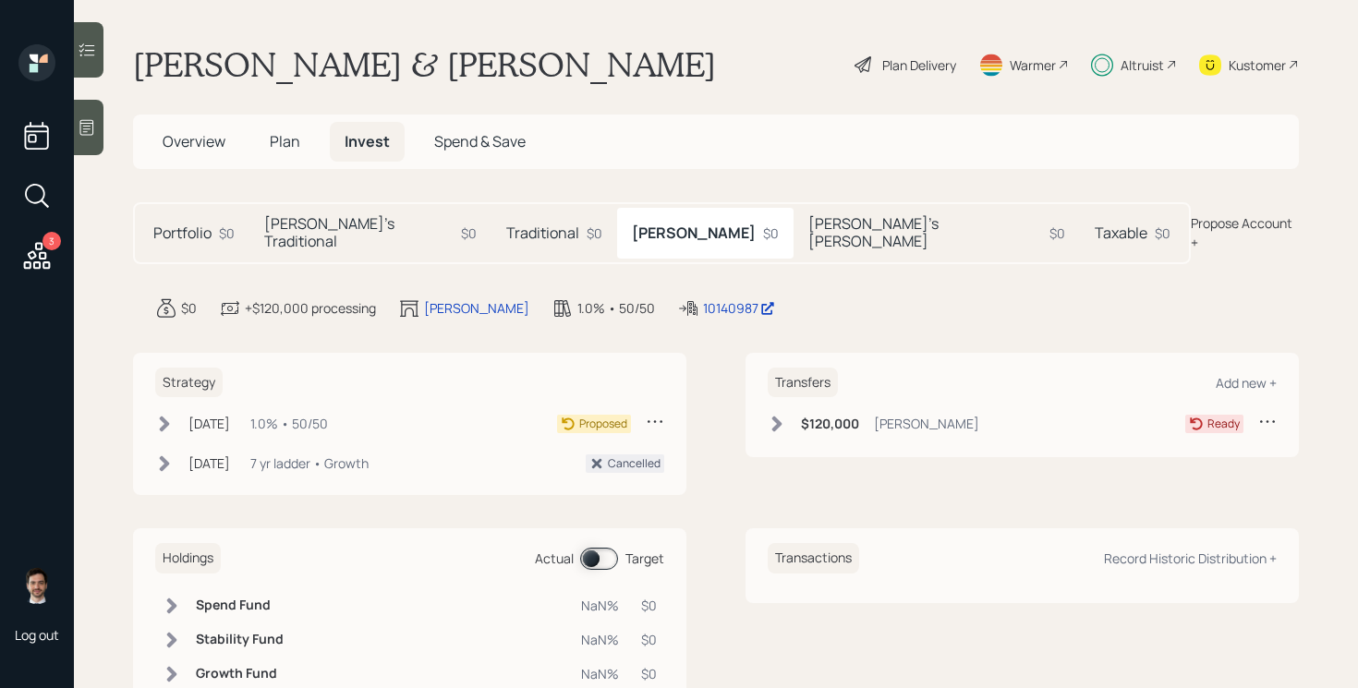
click at [149, 409] on div "Strategy [DATE] [DATE] 10:12 AM EDT 1.0% • 50/50 Proposed [DATE] [DATE] 12:43 P…" at bounding box center [409, 424] width 553 height 143
click at [167, 417] on icon at bounding box center [165, 425] width 10 height 16
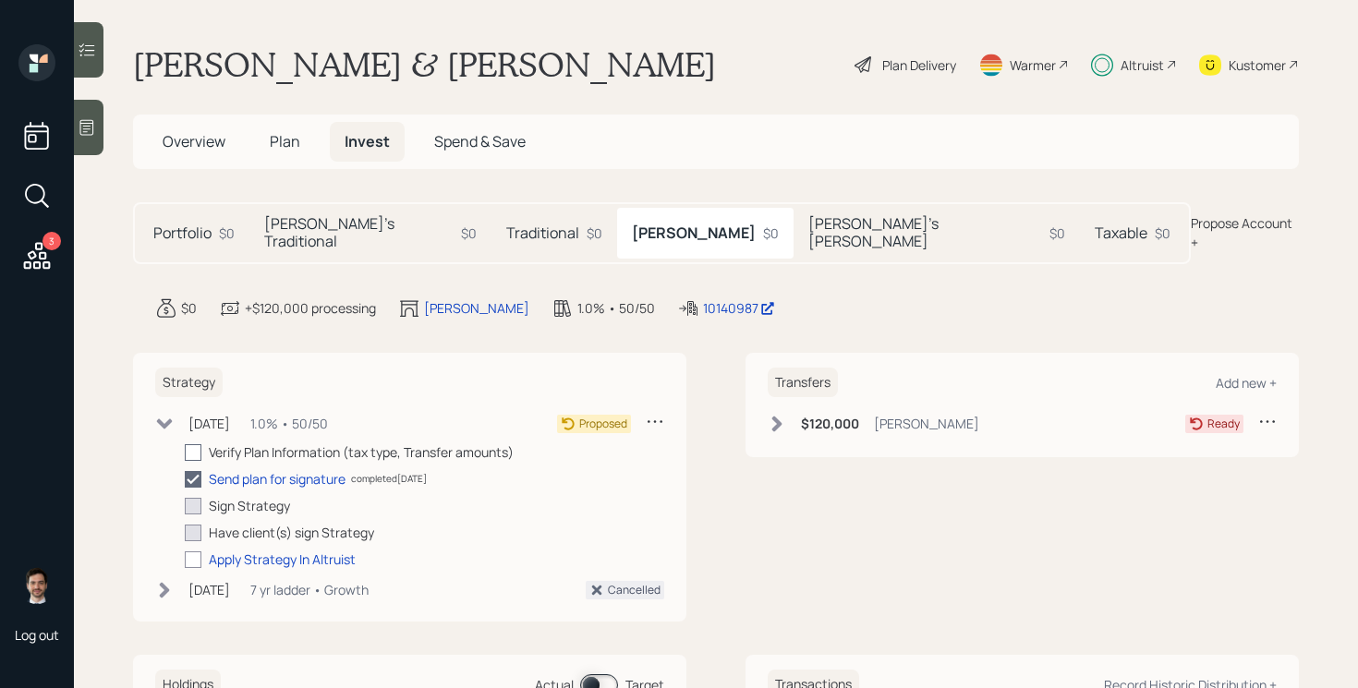
click at [198, 444] on div at bounding box center [193, 452] width 17 height 17
click at [185, 452] on input "checkbox" at bounding box center [184, 452] width 1 height 1
checkbox input "true"
click at [808, 222] on h5 "[PERSON_NAME]'s [PERSON_NAME]" at bounding box center [925, 232] width 234 height 35
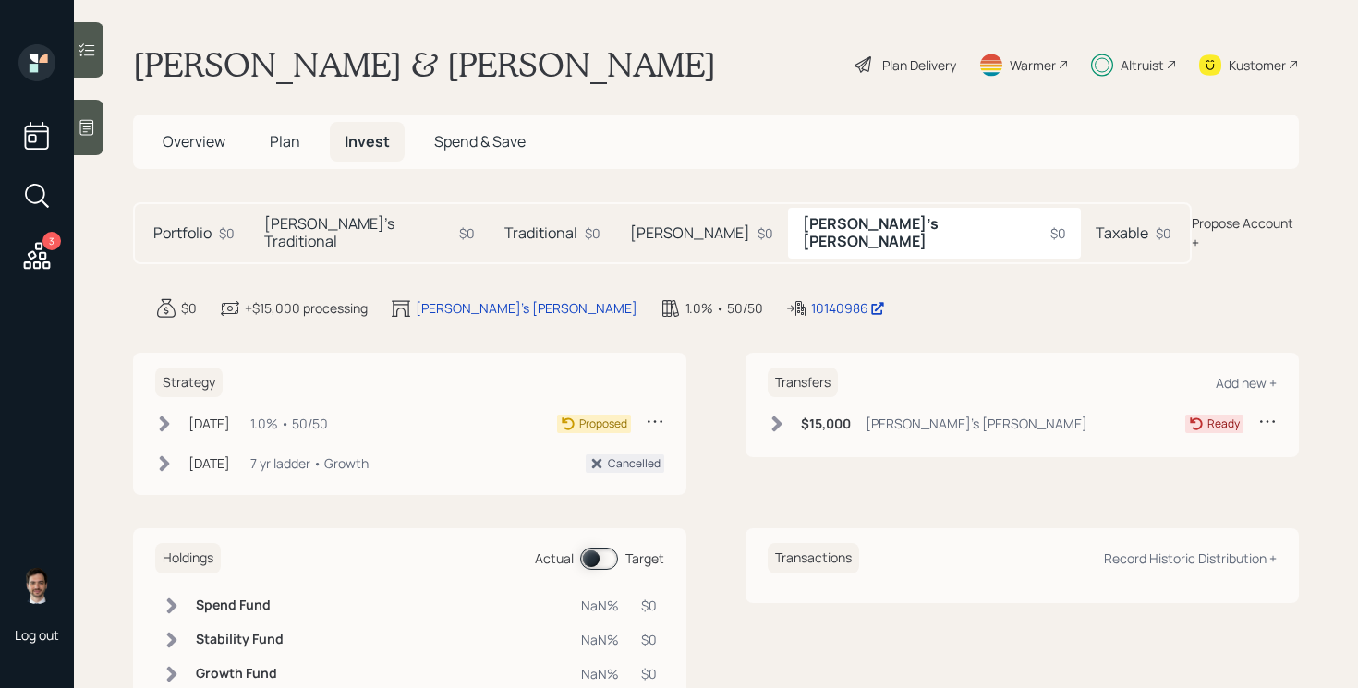
click at [163, 417] on icon at bounding box center [165, 425] width 10 height 16
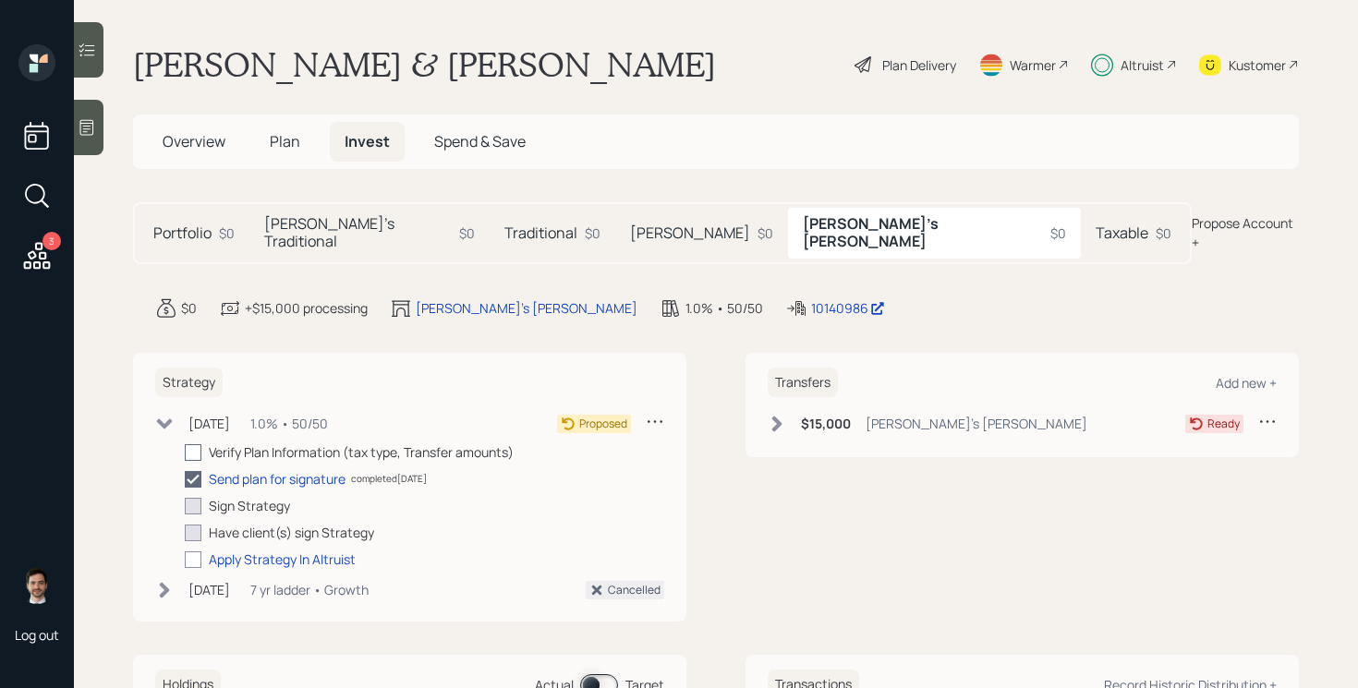
click at [200, 444] on div at bounding box center [193, 452] width 17 height 17
click at [185, 452] on input "checkbox" at bounding box center [184, 452] width 1 height 1
checkbox input "true"
click at [1096, 224] on h5 "Taxable" at bounding box center [1122, 233] width 53 height 18
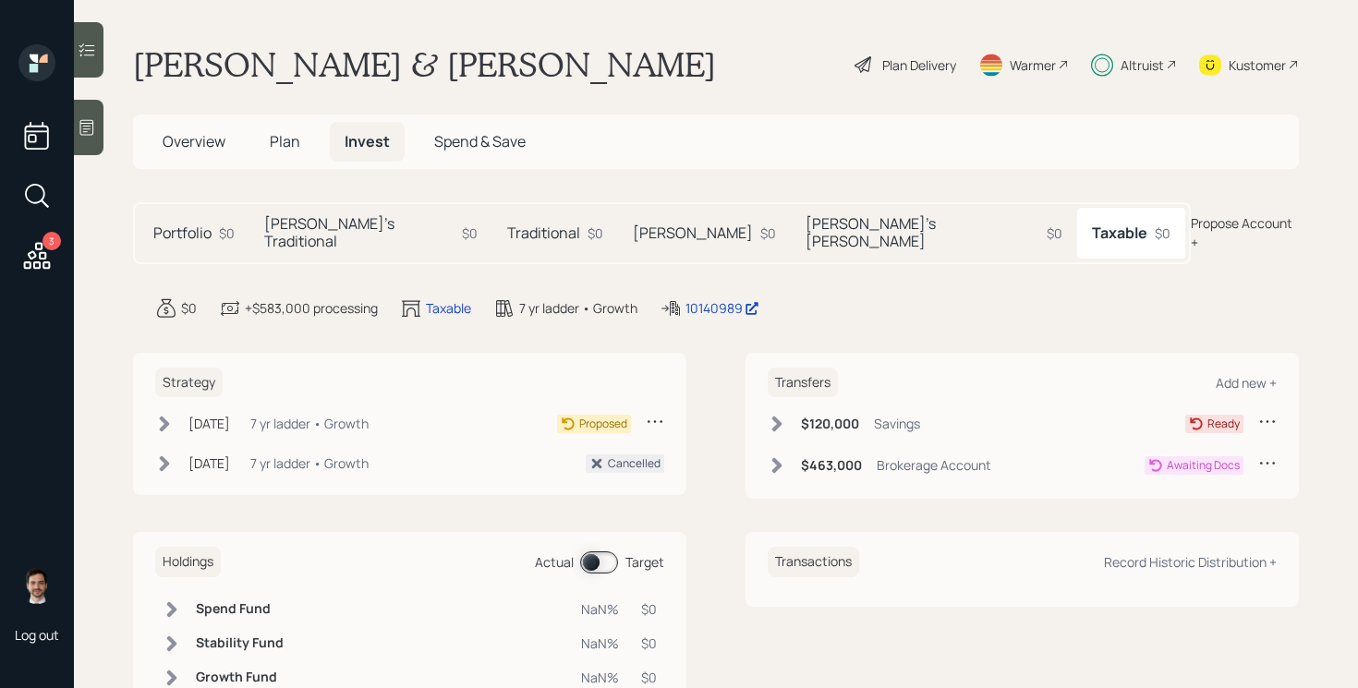
click at [161, 415] on icon at bounding box center [164, 424] width 18 height 18
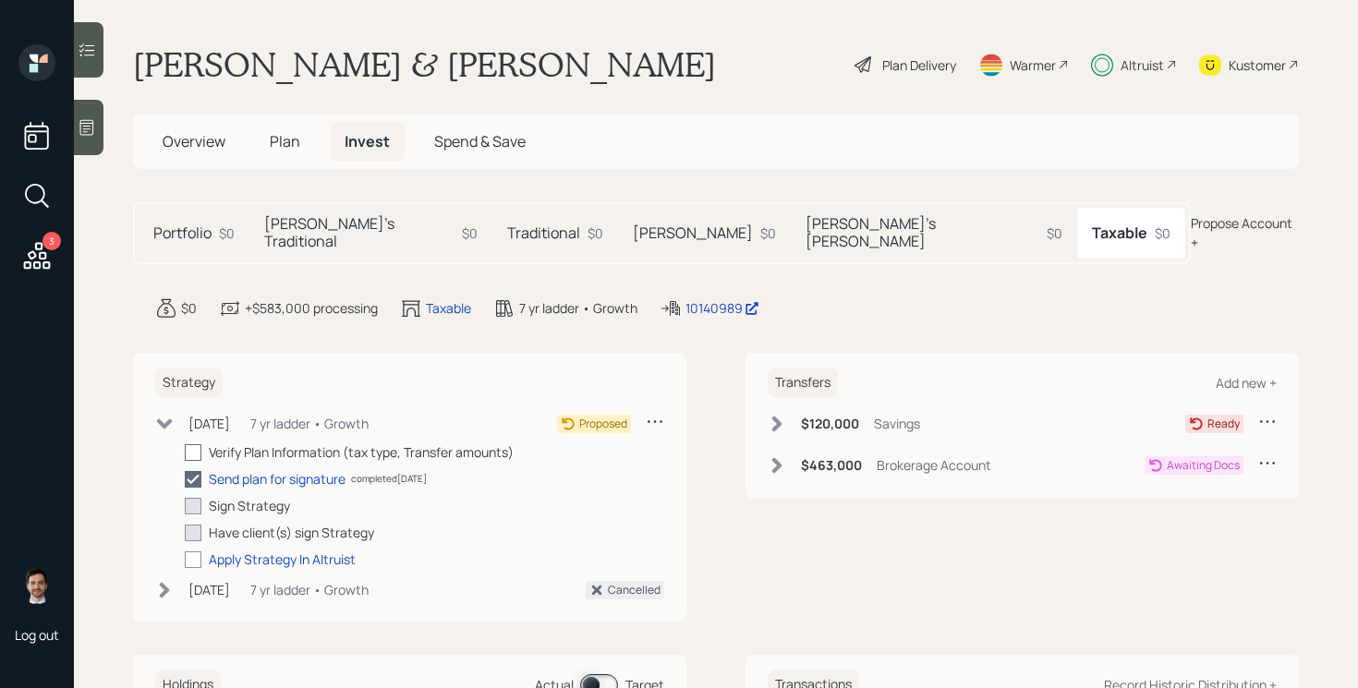
click at [194, 444] on div at bounding box center [193, 452] width 17 height 17
click at [185, 452] on input "checkbox" at bounding box center [184, 452] width 1 height 1
checkbox input "true"
